Goal: Obtain resource: Download file/media

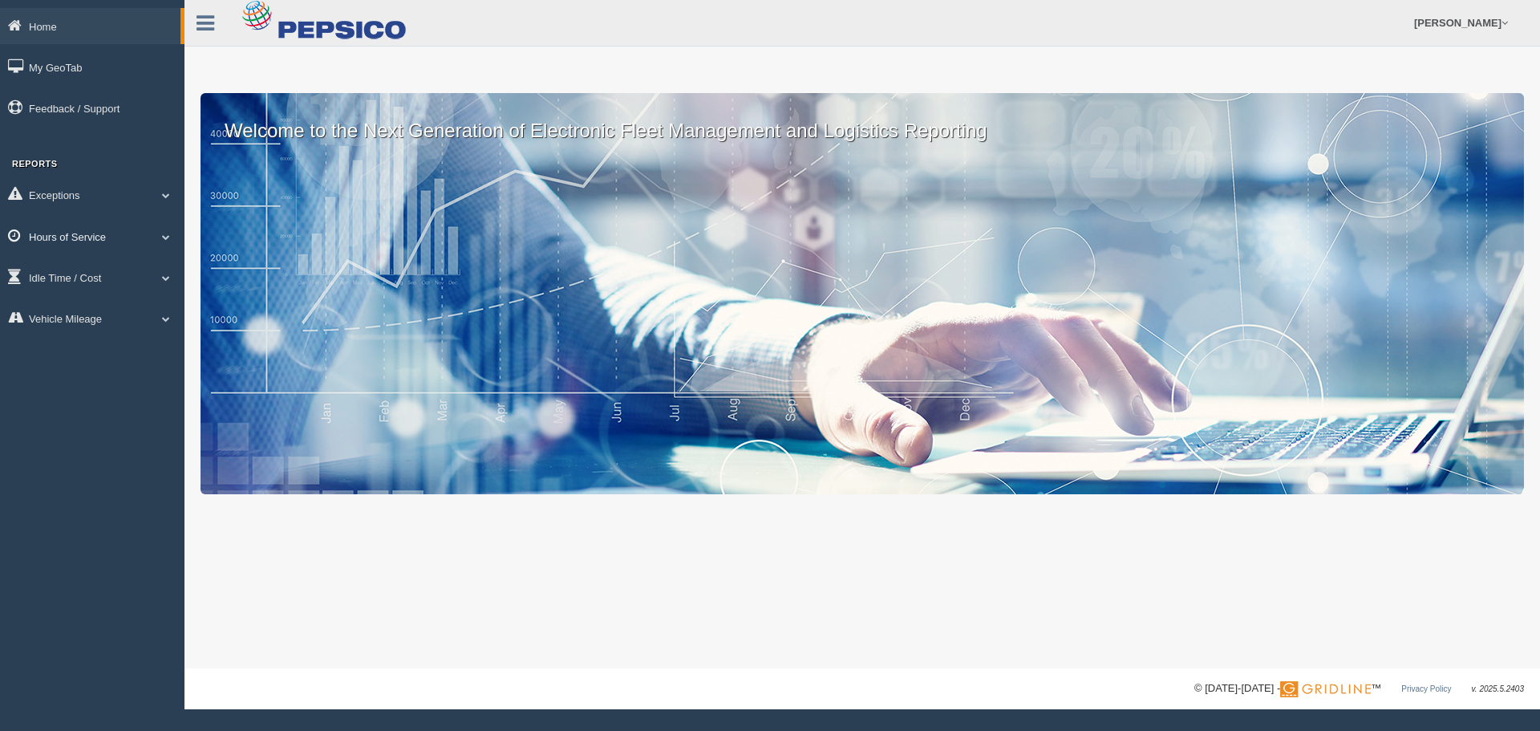
click at [83, 239] on link "Hours of Service" at bounding box center [92, 236] width 184 height 36
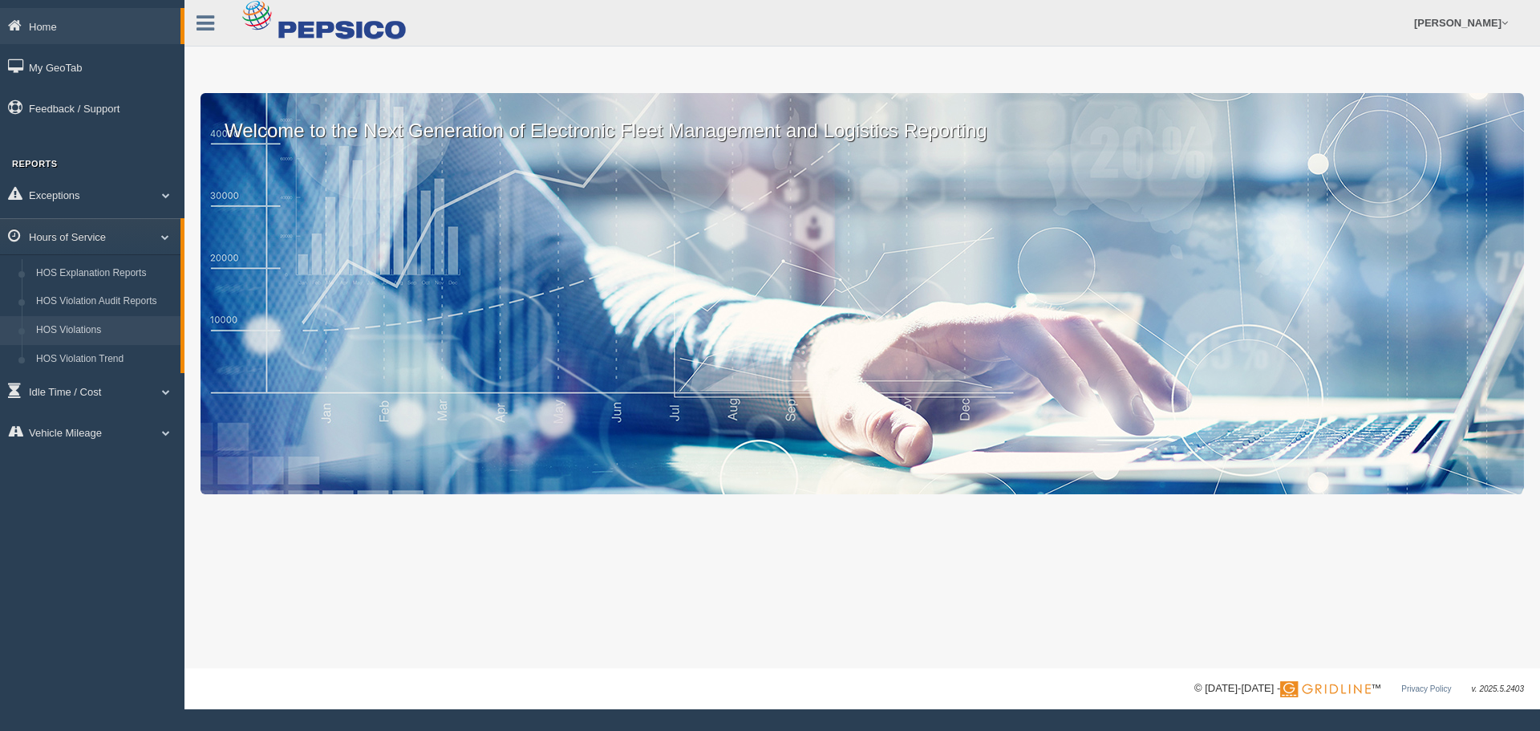
click at [91, 329] on link "HOS Violations" at bounding box center [105, 330] width 152 height 29
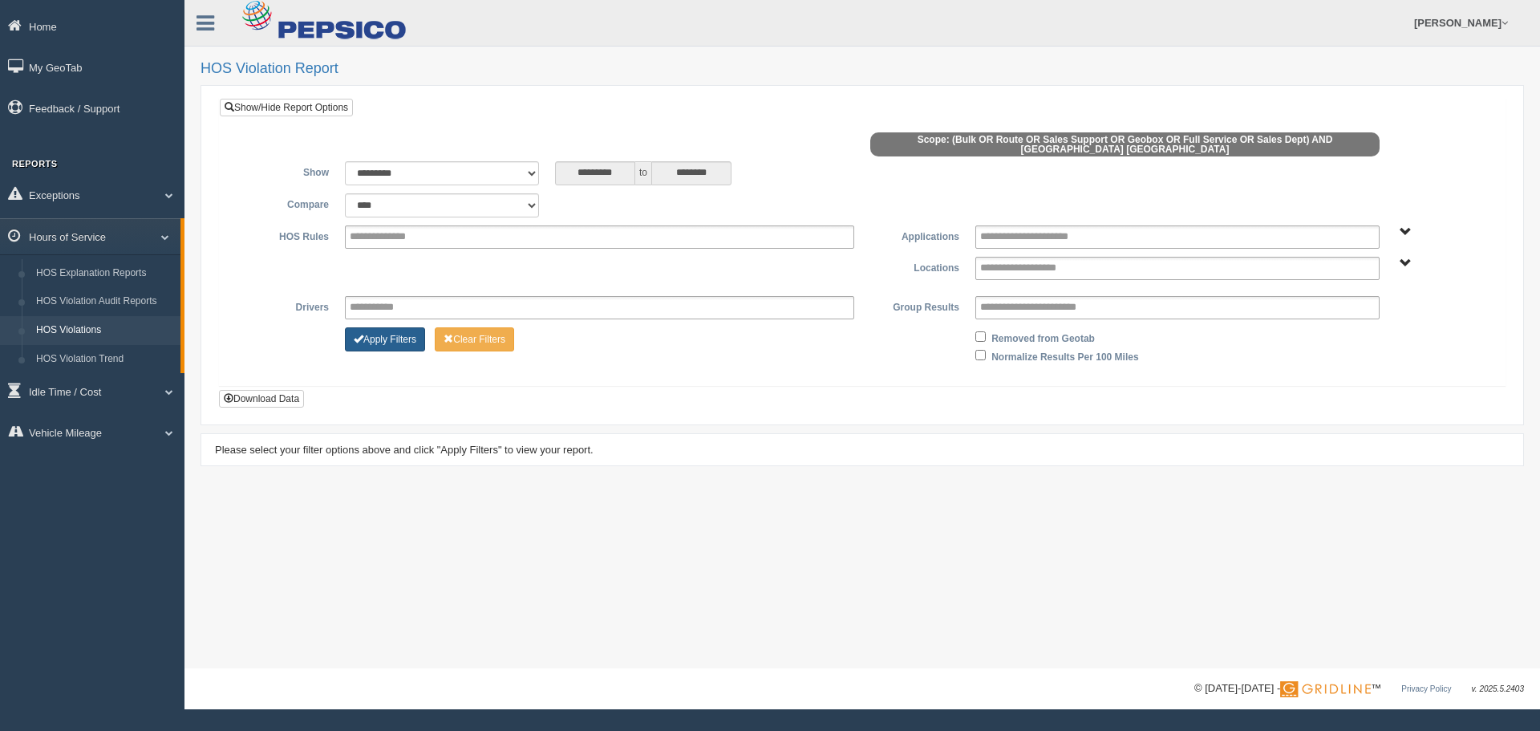
click at [391, 328] on button "Apply Filters" at bounding box center [385, 339] width 80 height 24
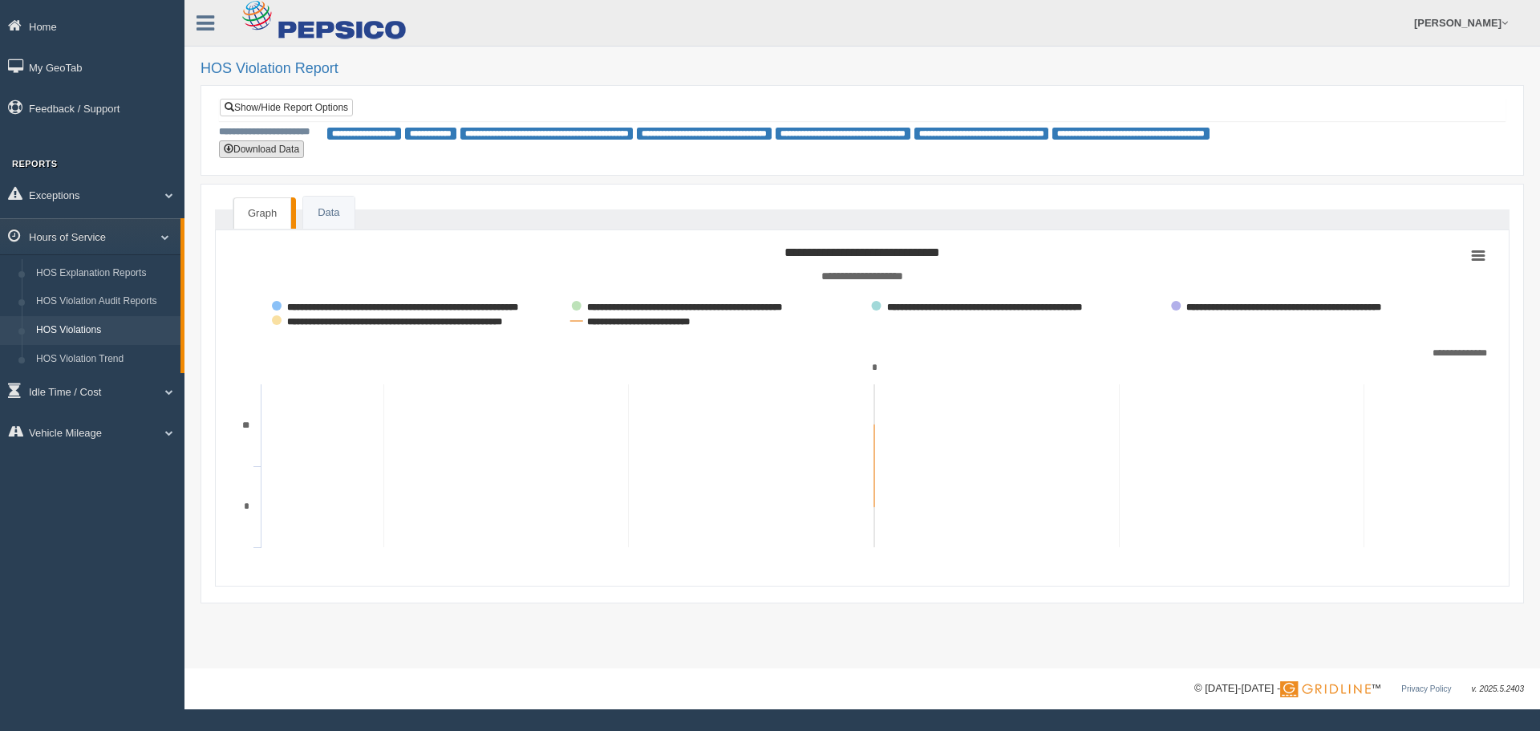
click at [291, 152] on button "Download Data" at bounding box center [261, 149] width 85 height 18
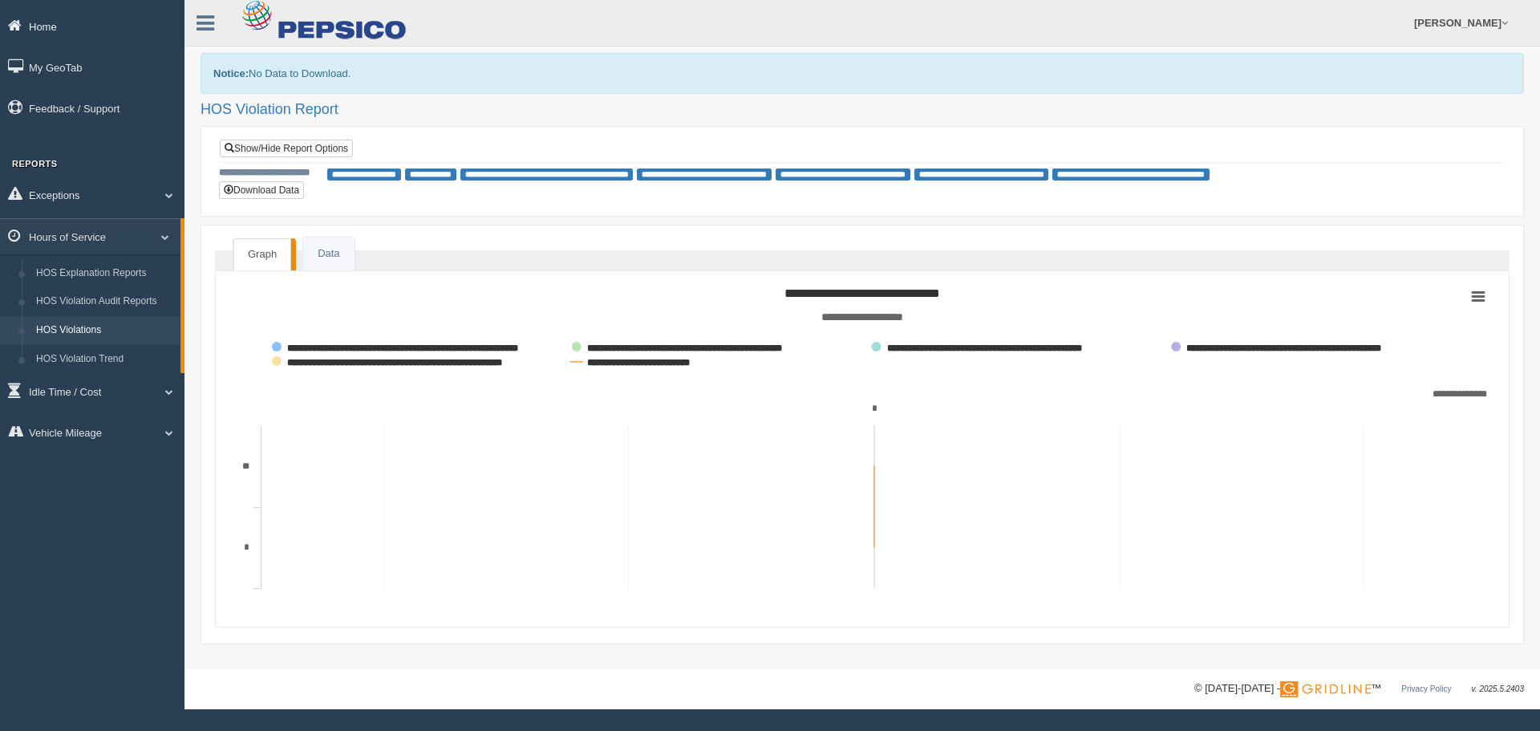
click at [66, 24] on link "Home" at bounding box center [92, 26] width 184 height 36
